Goal: Task Accomplishment & Management: Manage account settings

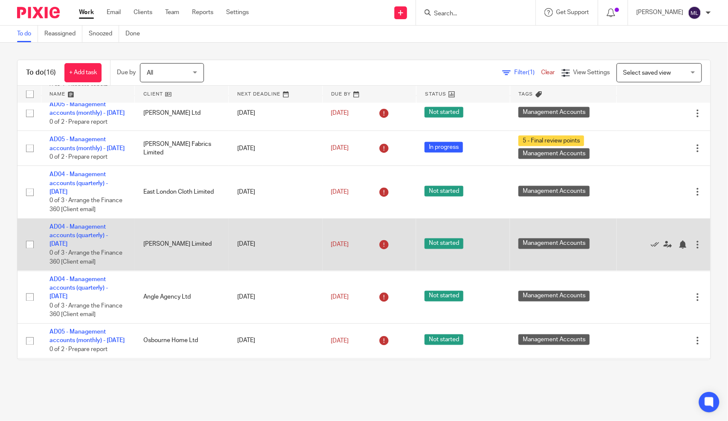
scroll to position [427, 0]
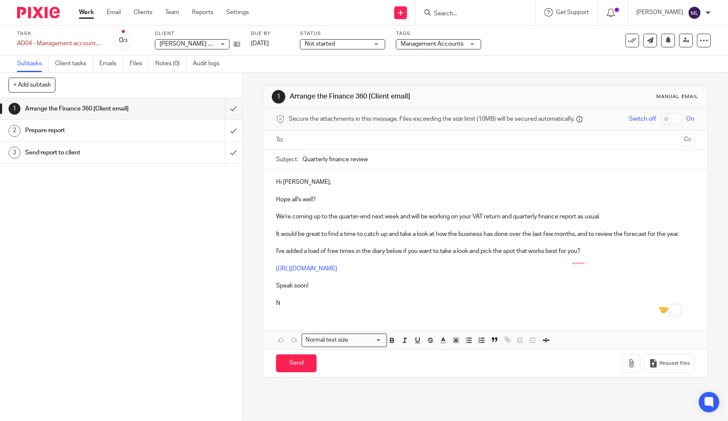
click at [407, 44] on span "Management Accounts" at bounding box center [432, 44] width 63 height 6
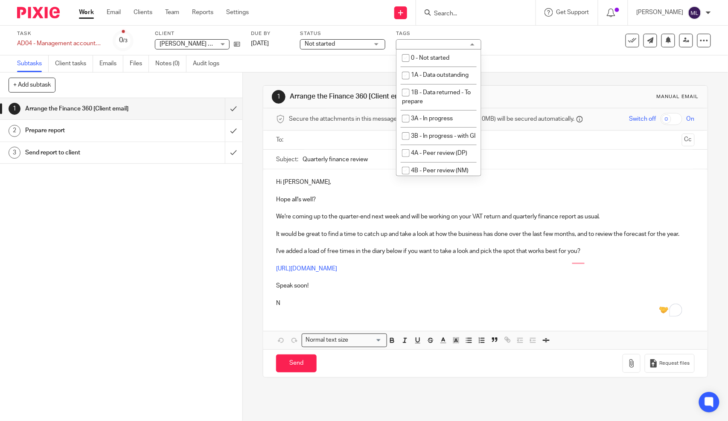
click at [361, 49] on div "Status Not started Not started Not started In progress 1" at bounding box center [342, 40] width 85 height 20
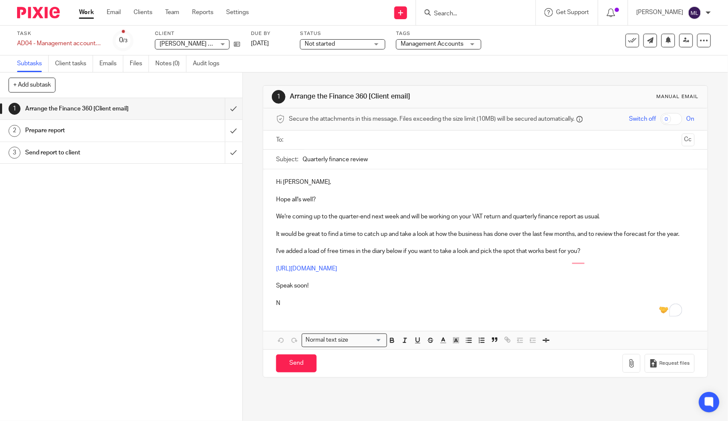
click at [359, 44] on span "Not started" at bounding box center [337, 44] width 64 height 9
click at [339, 81] on li "In progress" at bounding box center [342, 75] width 84 height 17
click at [403, 49] on div "Tags Management Accounts 0 - Not started 1A - Data outstanding 1B - Data return…" at bounding box center [438, 40] width 85 height 20
click at [413, 44] on span "Management Accounts" at bounding box center [432, 44] width 63 height 6
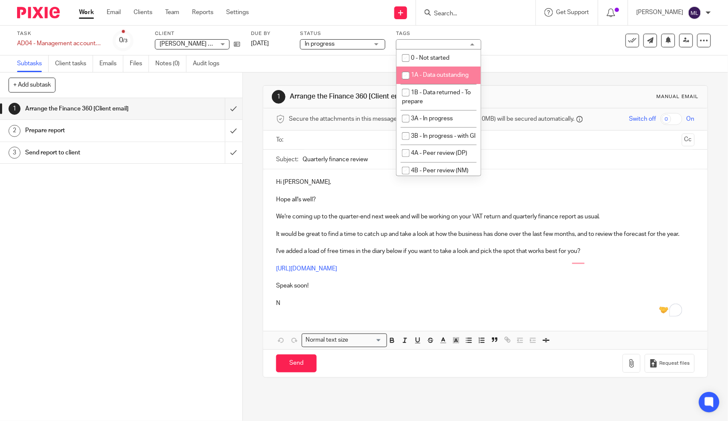
click at [435, 80] on li "1A - Data outstanding" at bounding box center [438, 75] width 84 height 17
checkbox input "true"
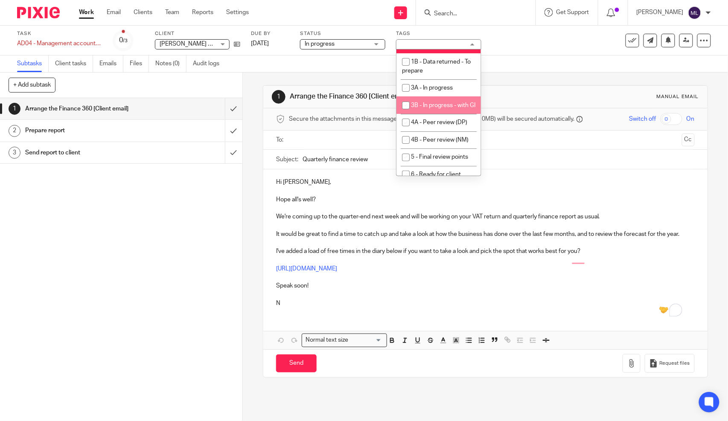
scroll to position [47, 0]
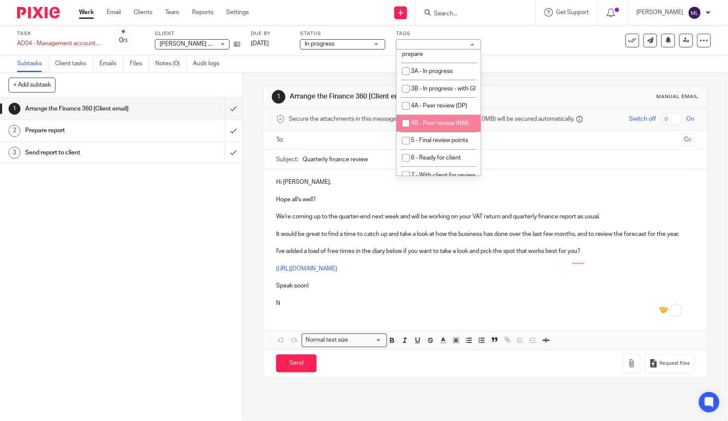
click at [438, 132] on li "4B - Peer review (NM)" at bounding box center [438, 123] width 84 height 17
checkbox input "true"
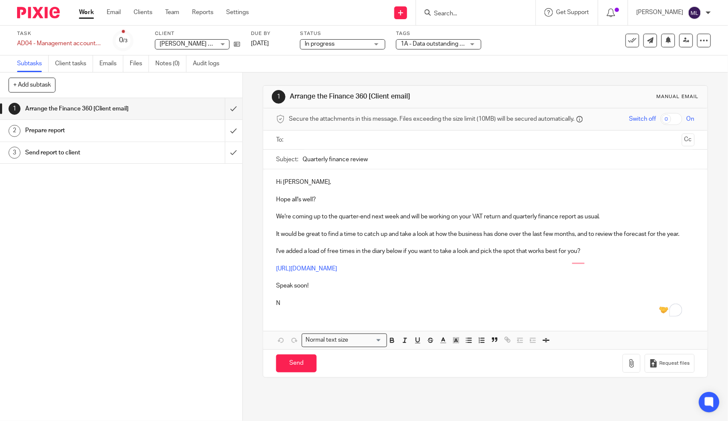
click at [555, 70] on div "Subtasks Client tasks Emails Files Notes (0) Audit logs" at bounding box center [364, 63] width 728 height 17
click at [683, 38] on icon at bounding box center [686, 40] width 6 height 6
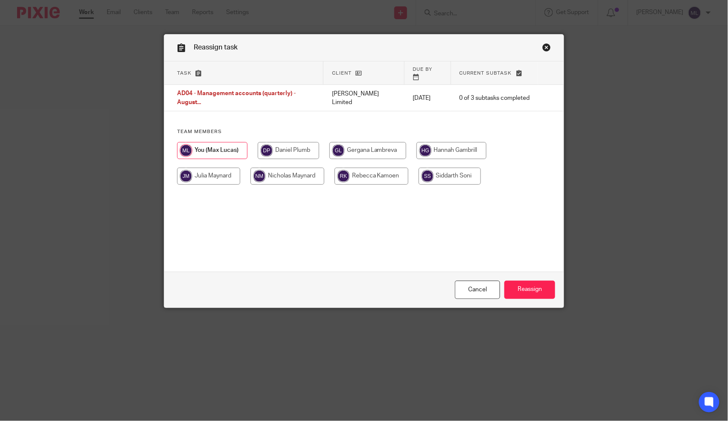
click at [274, 168] on input "radio" at bounding box center [287, 176] width 74 height 17
radio input "true"
click at [507, 287] on input "Reassign" at bounding box center [529, 290] width 51 height 18
